Goal: Task Accomplishment & Management: Use online tool/utility

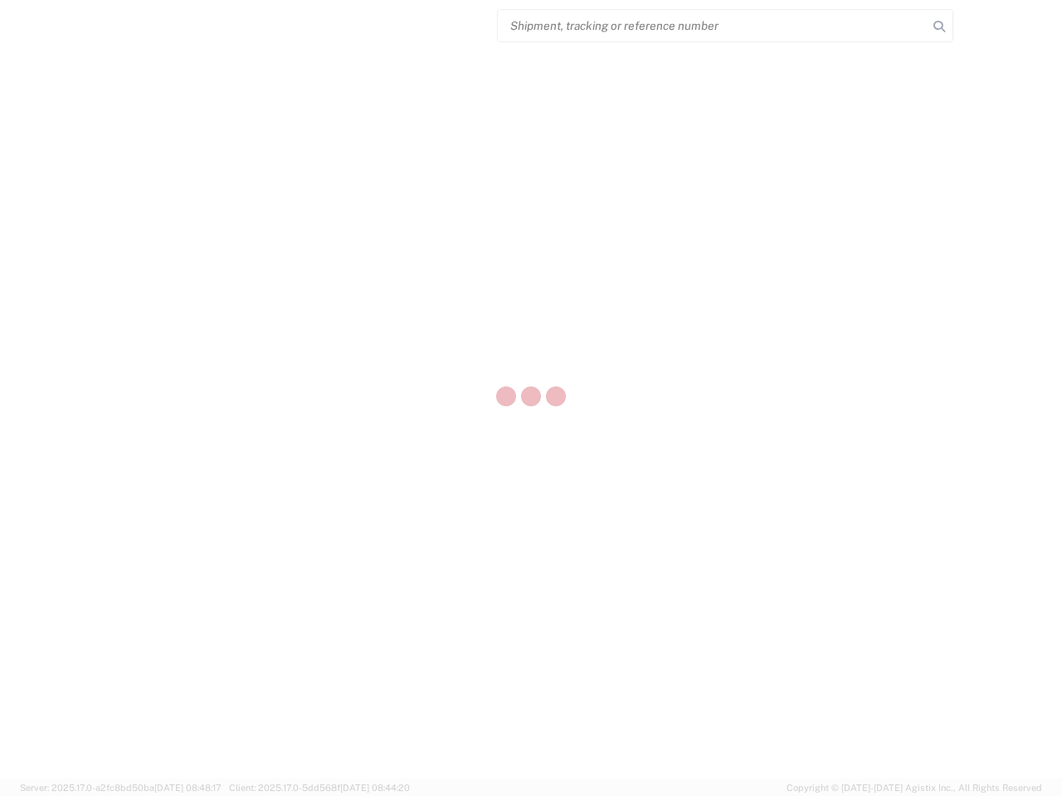
select select "US"
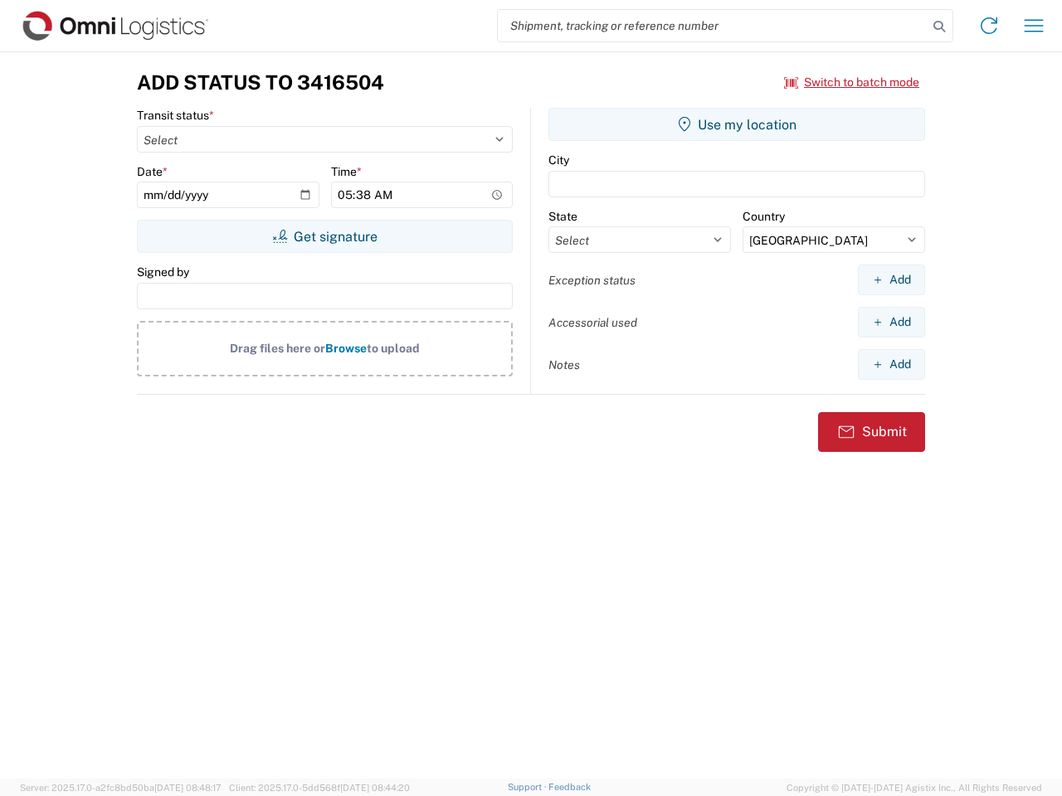
click at [713, 26] on input "search" at bounding box center [713, 26] width 430 height 32
click at [939, 27] on icon at bounding box center [938, 26] width 23 height 23
click at [989, 26] on icon at bounding box center [988, 25] width 27 height 27
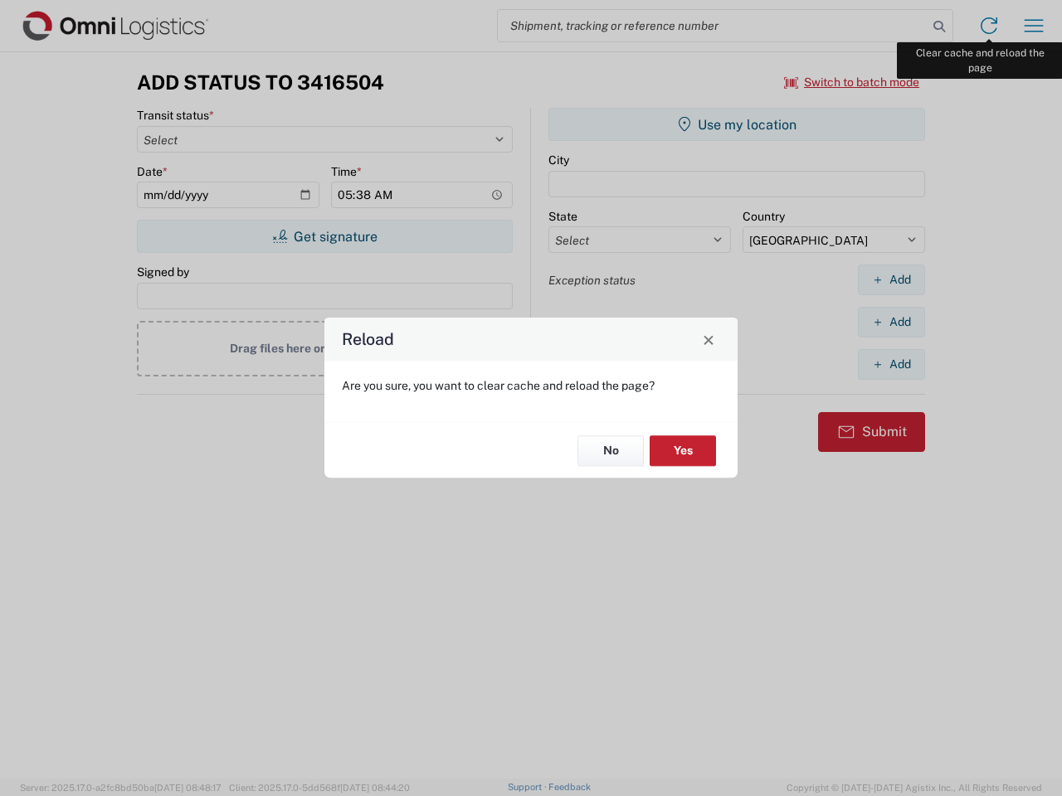
click at [1034, 26] on div "Reload Are you sure, you want to clear cache and reload the page? No Yes" at bounding box center [531, 398] width 1062 height 796
click at [852, 82] on div "Reload Are you sure, you want to clear cache and reload the page? No Yes" at bounding box center [531, 398] width 1062 height 796
click at [324, 236] on div "Reload Are you sure, you want to clear cache and reload the page? No Yes" at bounding box center [531, 398] width 1062 height 796
click at [737, 124] on div "Reload Are you sure, you want to clear cache and reload the page? No Yes" at bounding box center [531, 398] width 1062 height 796
click at [891, 280] on div "Reload Are you sure, you want to clear cache and reload the page? No Yes" at bounding box center [531, 398] width 1062 height 796
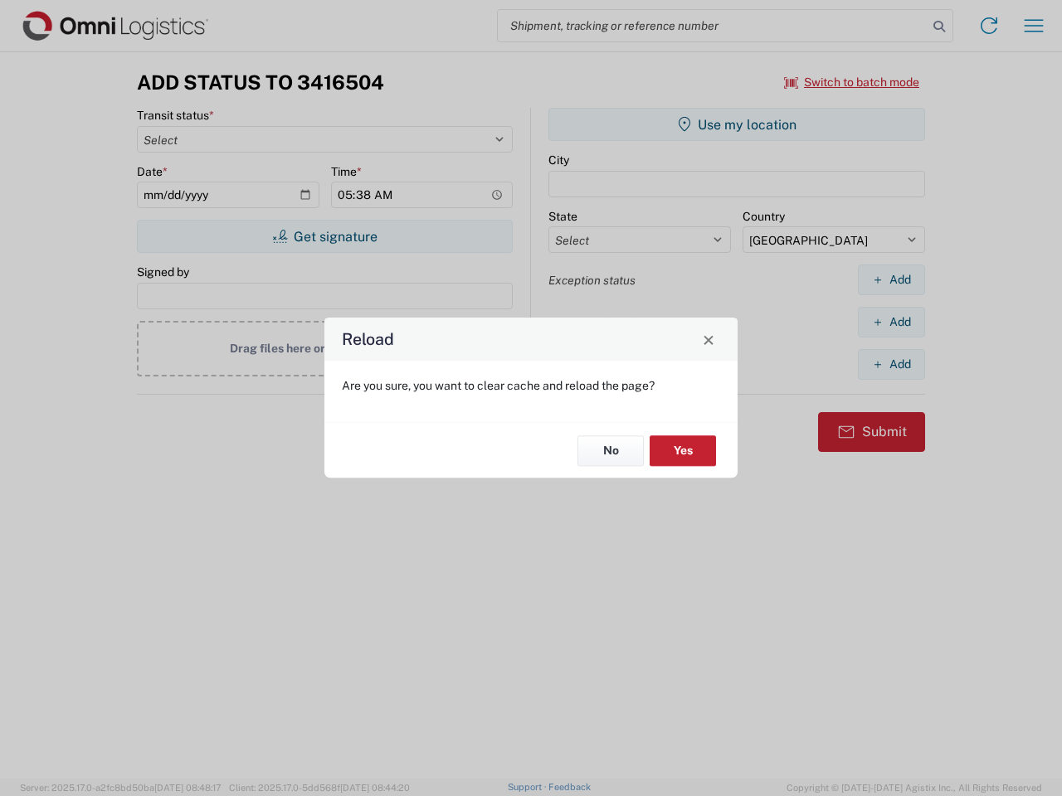
click at [891, 322] on div "Reload Are you sure, you want to clear cache and reload the page? No Yes" at bounding box center [531, 398] width 1062 height 796
click at [891, 364] on div "Reload Are you sure, you want to clear cache and reload the page? No Yes" at bounding box center [531, 398] width 1062 height 796
